Goal: Download file/media

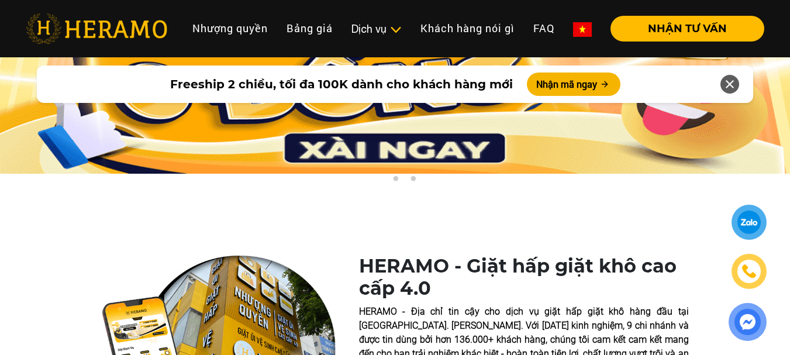
scroll to position [58, 0]
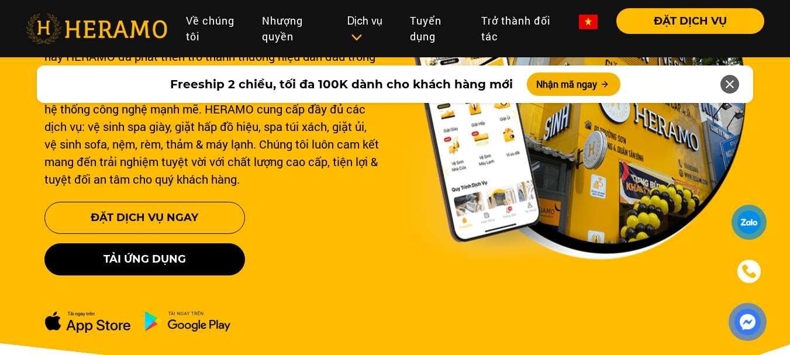
scroll to position [234, 0]
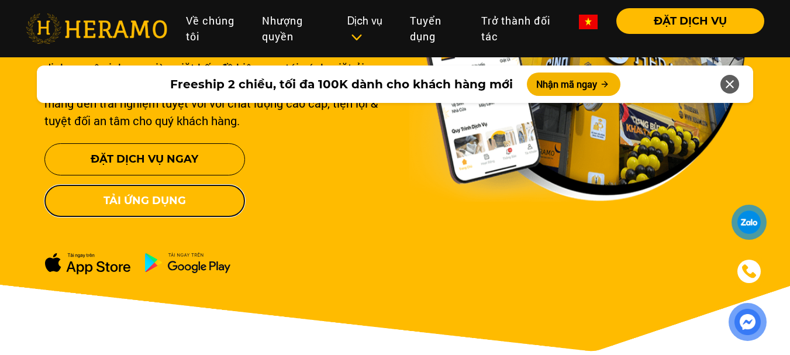
click at [166, 206] on button "Tải ứng dụng" at bounding box center [144, 201] width 201 height 32
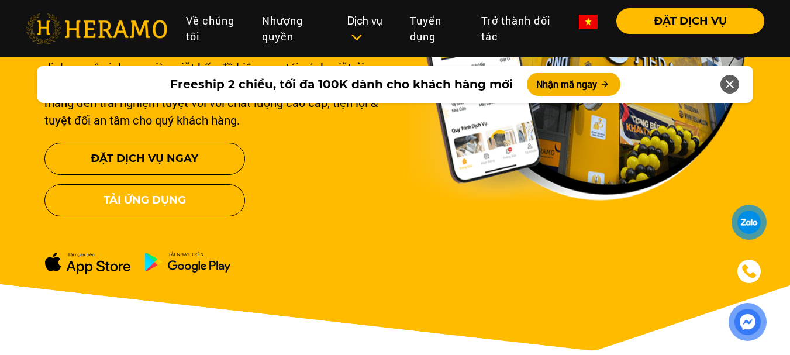
scroll to position [234, 0]
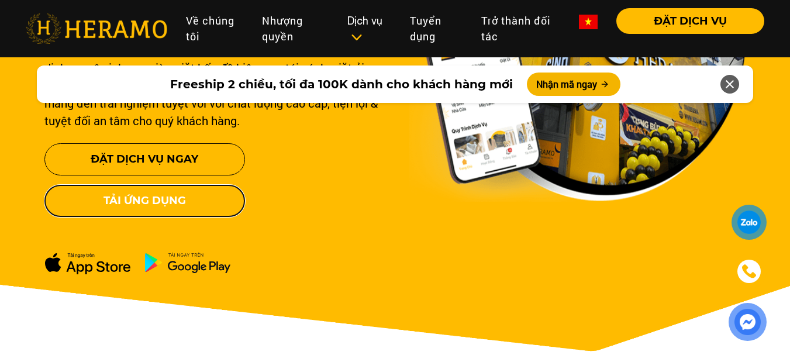
click at [152, 197] on button "Tải ứng dụng" at bounding box center [144, 201] width 201 height 32
